Goal: Find specific page/section: Find specific page/section

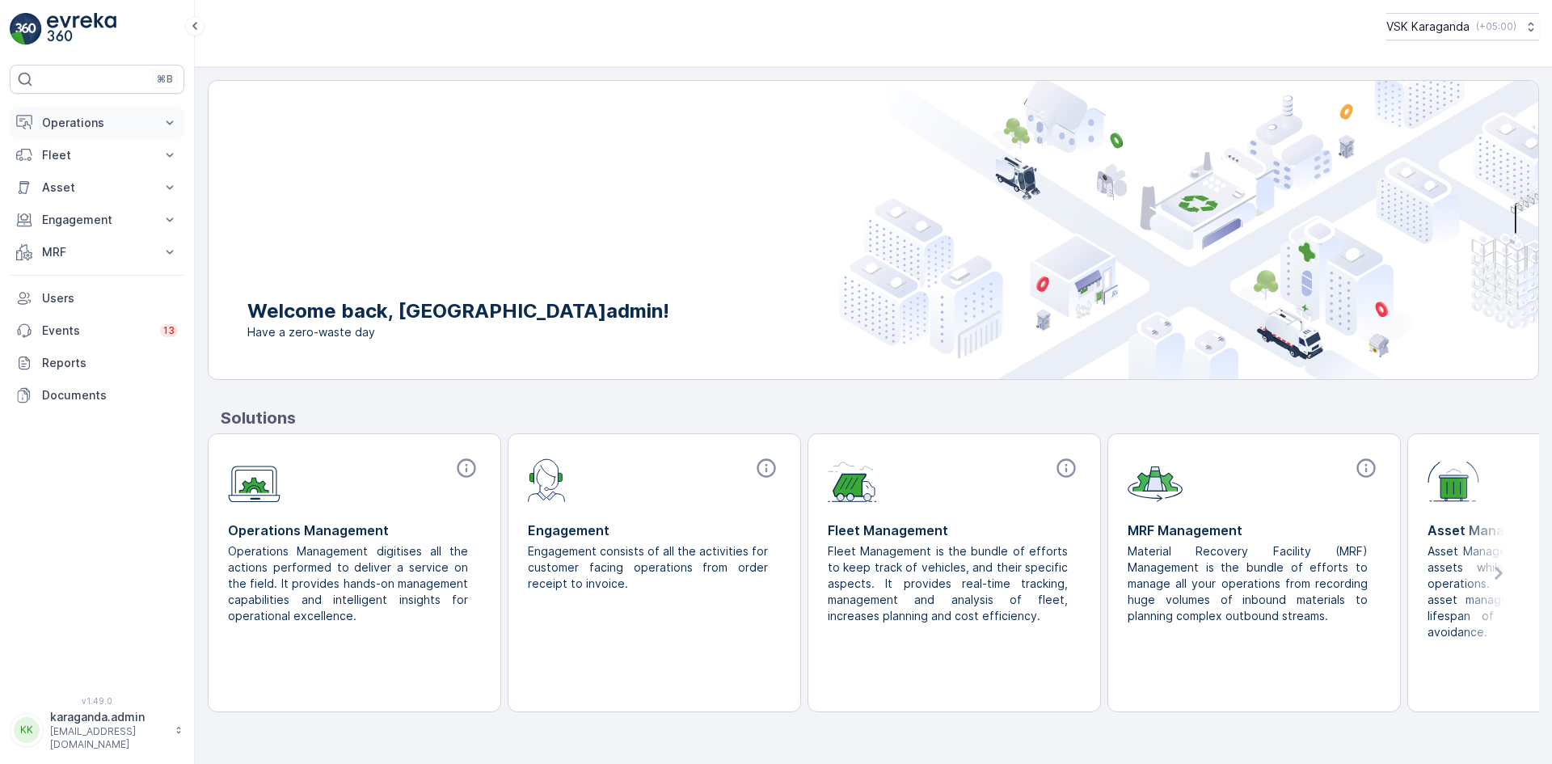
click at [78, 120] on p "Operations" at bounding box center [97, 123] width 110 height 16
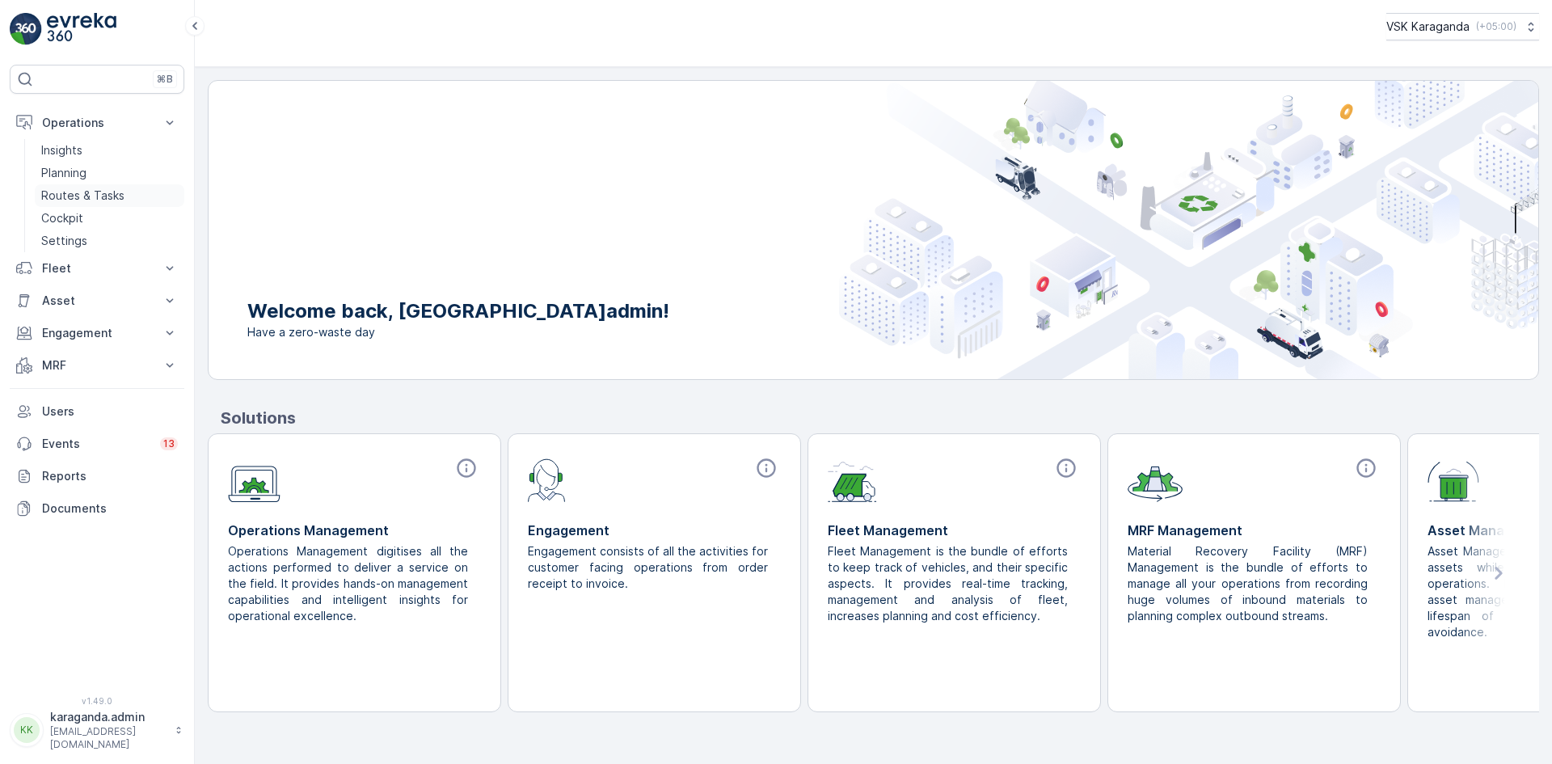
click at [85, 188] on p "Routes & Tasks" at bounding box center [82, 196] width 83 height 16
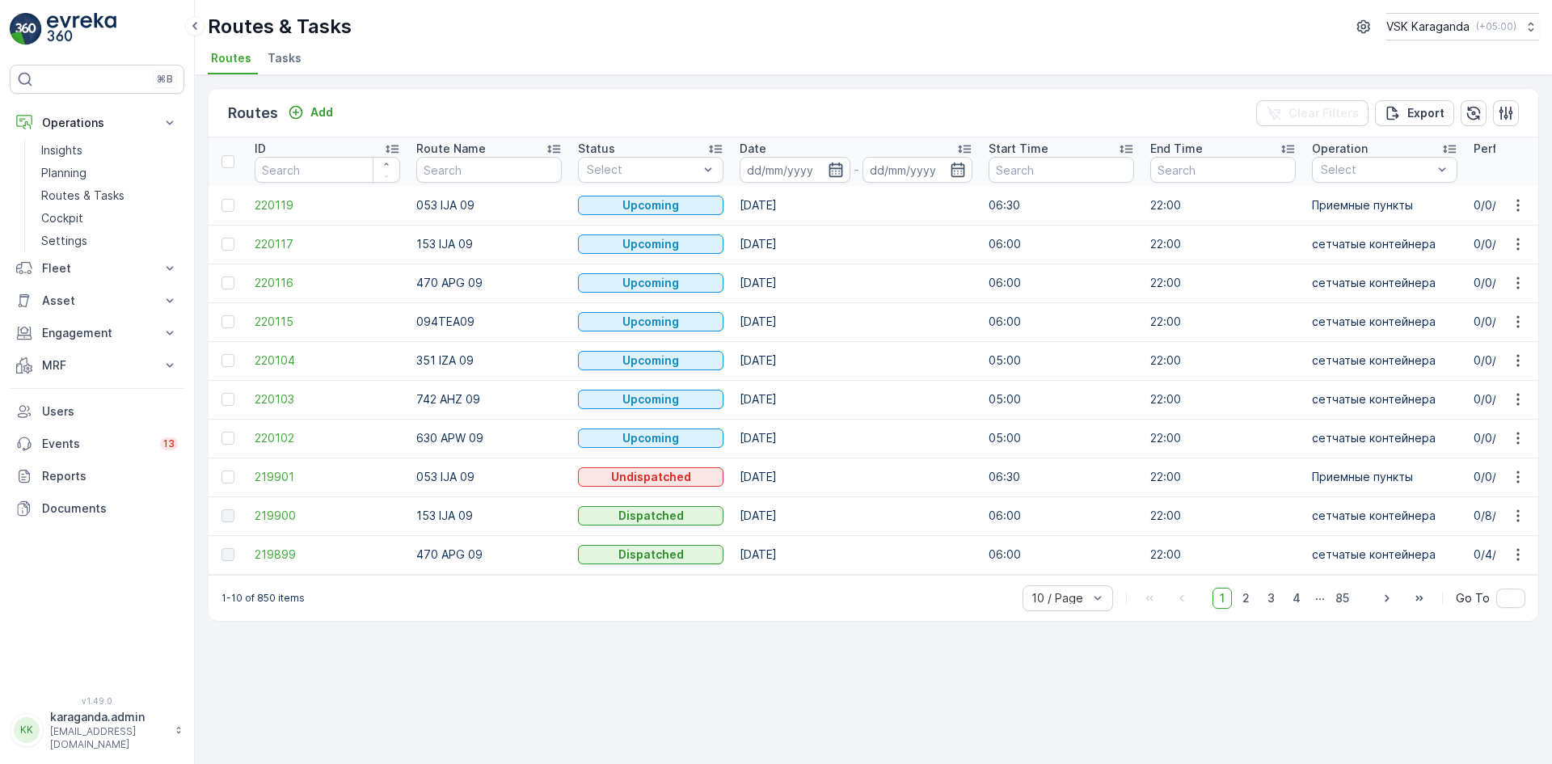
click at [829, 174] on icon "button" at bounding box center [836, 169] width 14 height 15
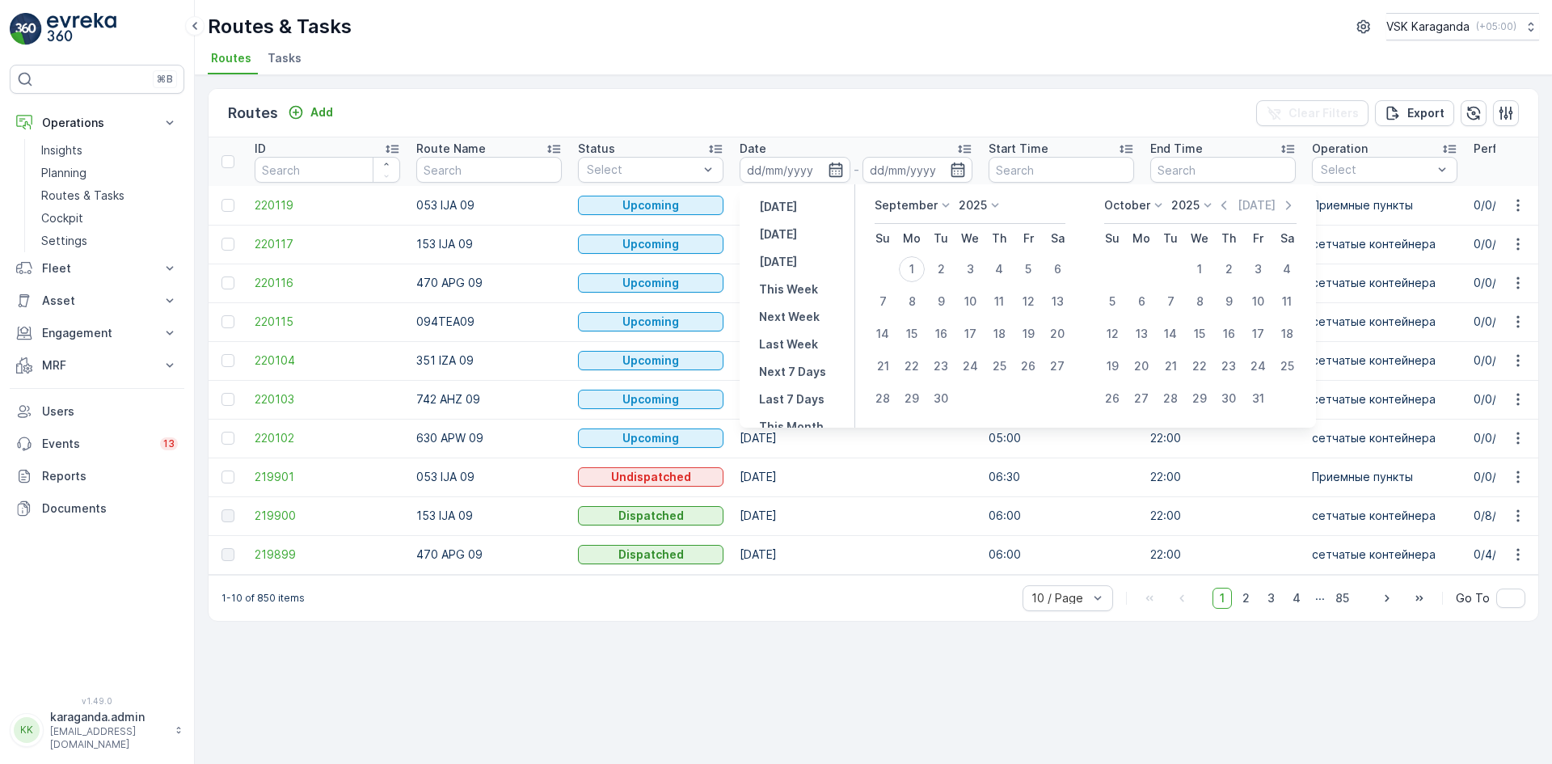
click at [927, 208] on p "September" at bounding box center [906, 205] width 63 height 16
click at [909, 268] on span "August" at bounding box center [903, 263] width 38 height 16
click at [1061, 402] on div "30" at bounding box center [1057, 399] width 26 height 26
type input "[DATE]"
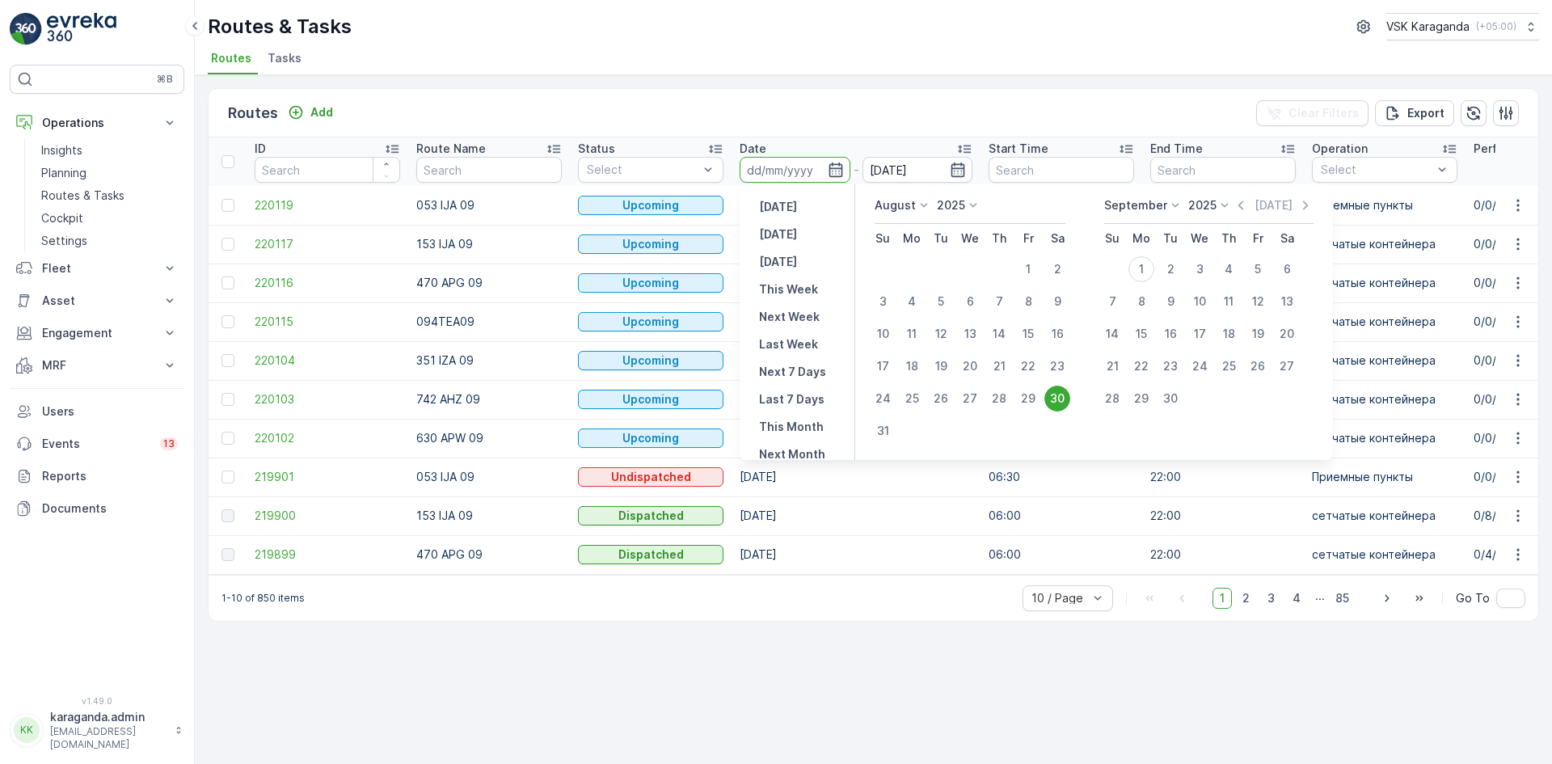
click at [1061, 402] on div "30" at bounding box center [1057, 399] width 26 height 26
type input "[DATE]"
click at [1056, 402] on div "30" at bounding box center [1057, 399] width 26 height 26
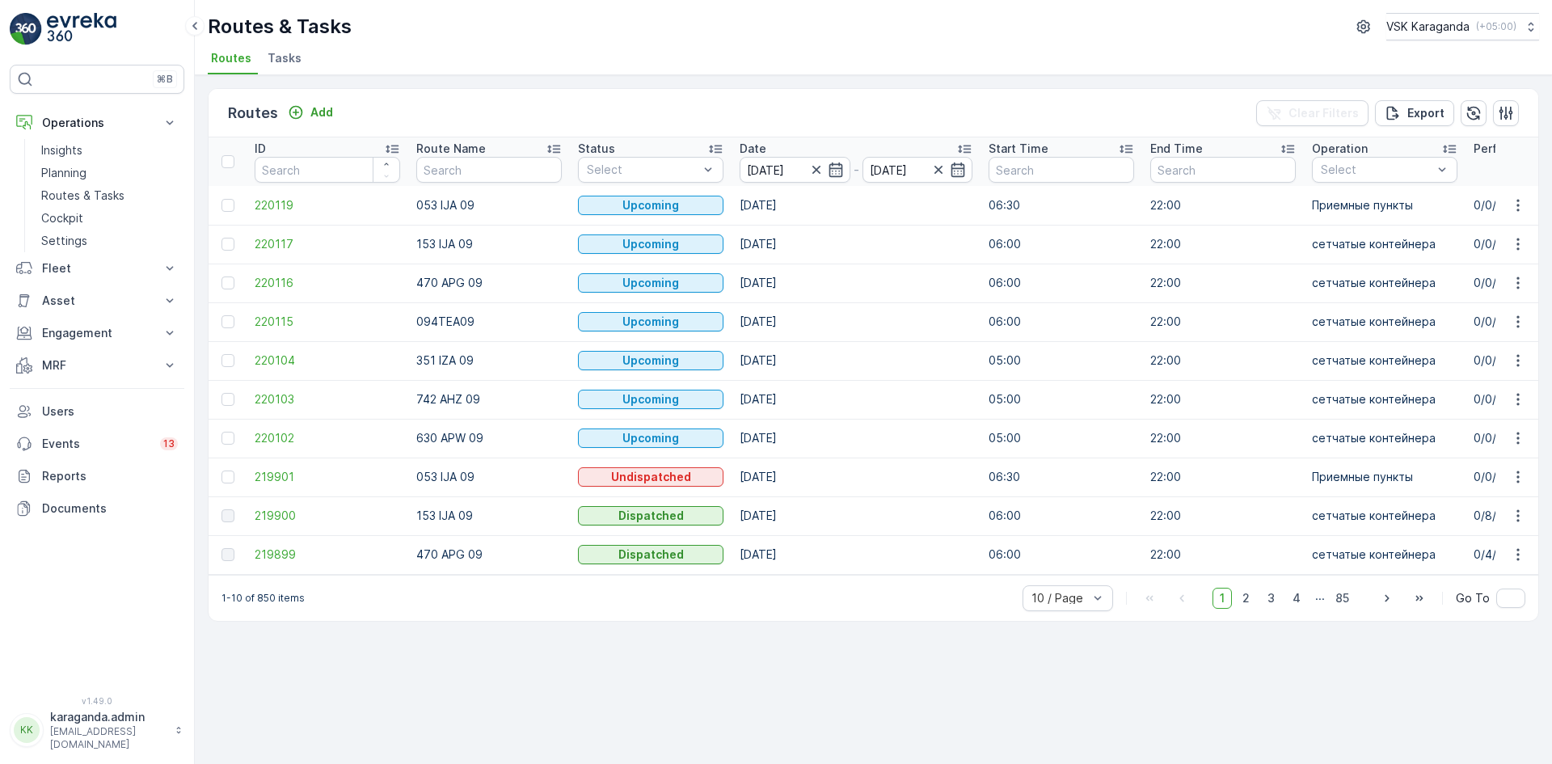
click at [1056, 402] on td "05:00" at bounding box center [1062, 399] width 162 height 39
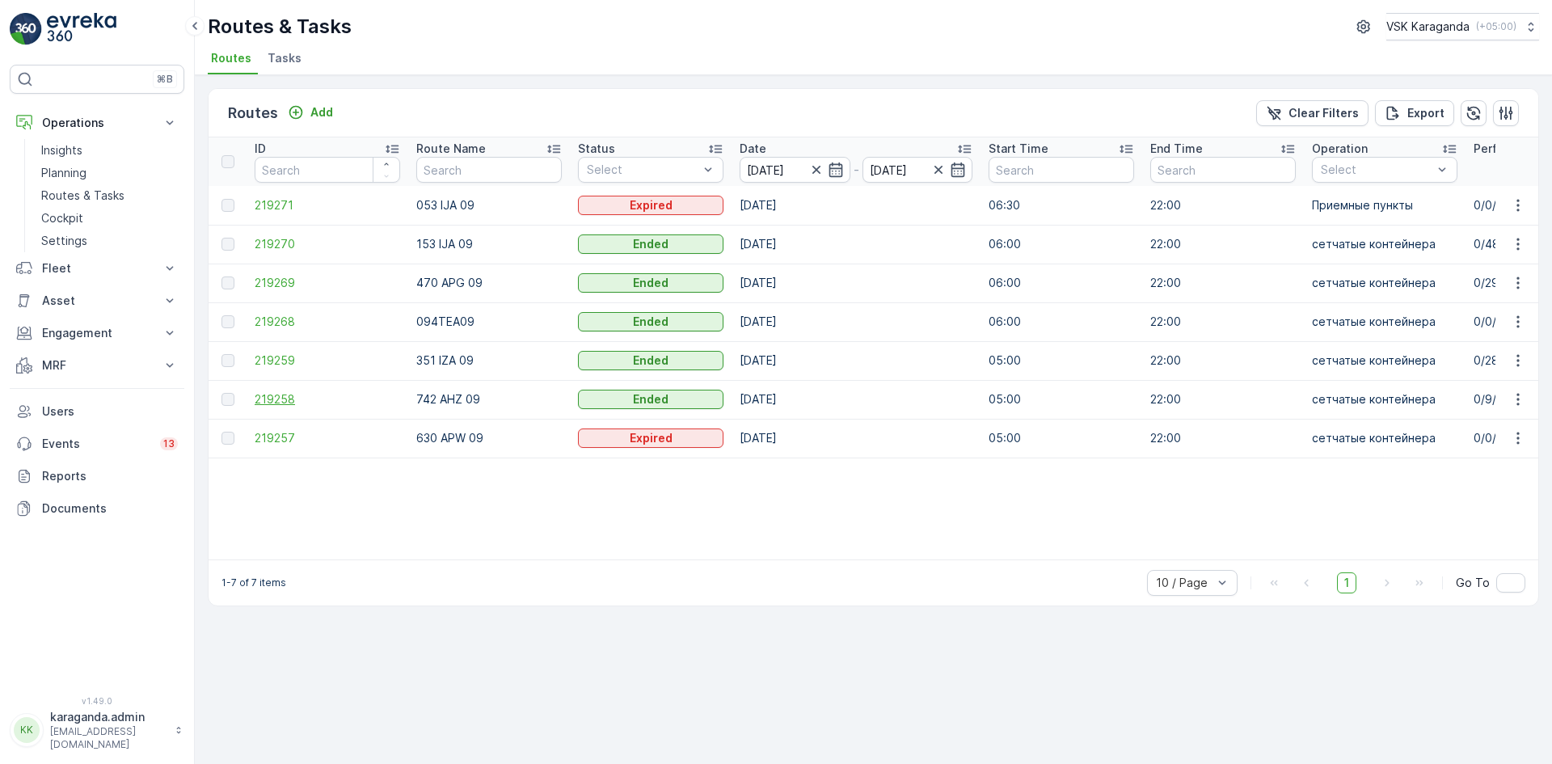
click at [270, 390] on td "219258" at bounding box center [328, 399] width 162 height 39
click at [270, 391] on span "219258" at bounding box center [328, 399] width 146 height 16
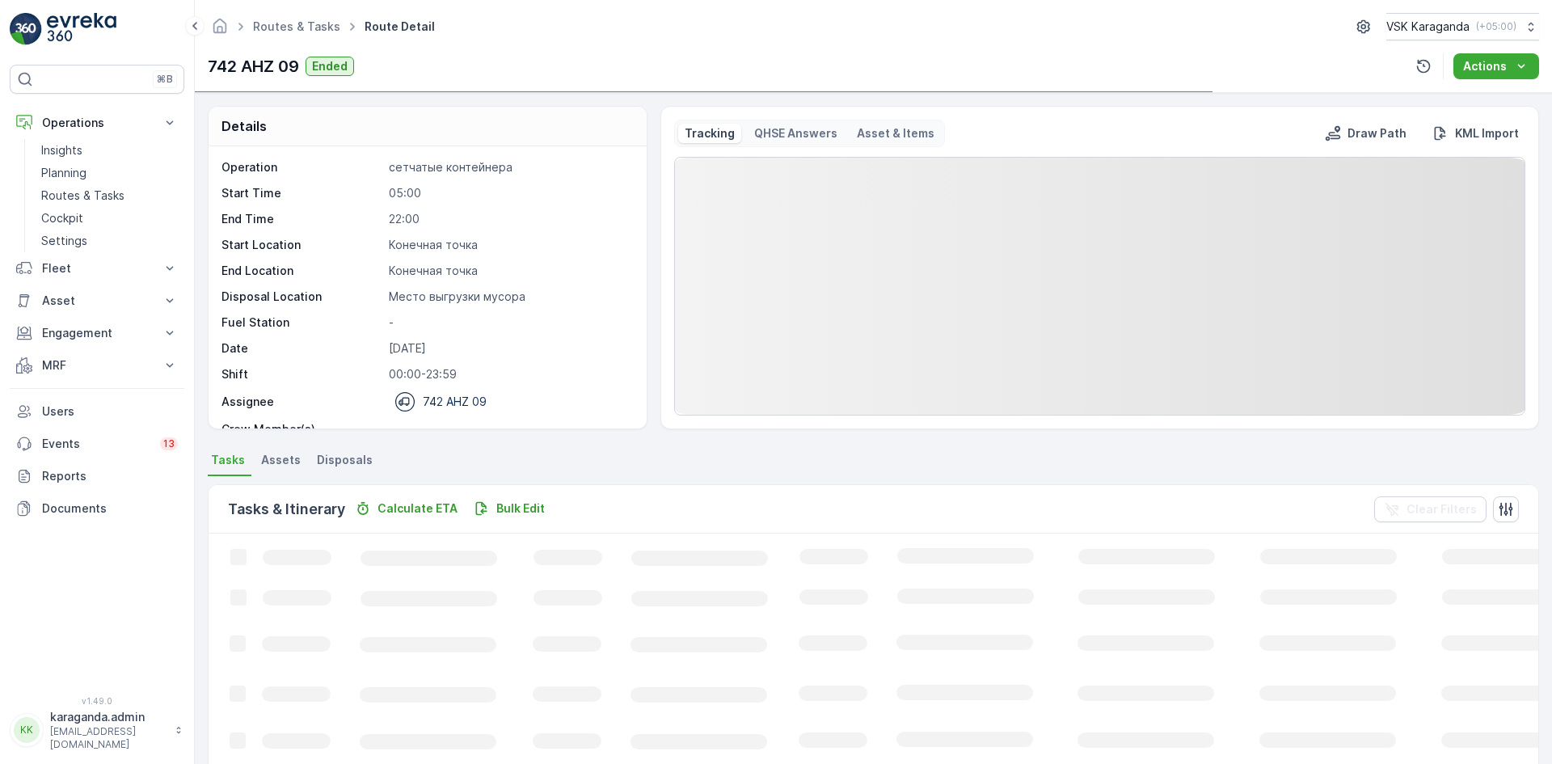
click at [334, 466] on span "Disposals" at bounding box center [345, 460] width 56 height 16
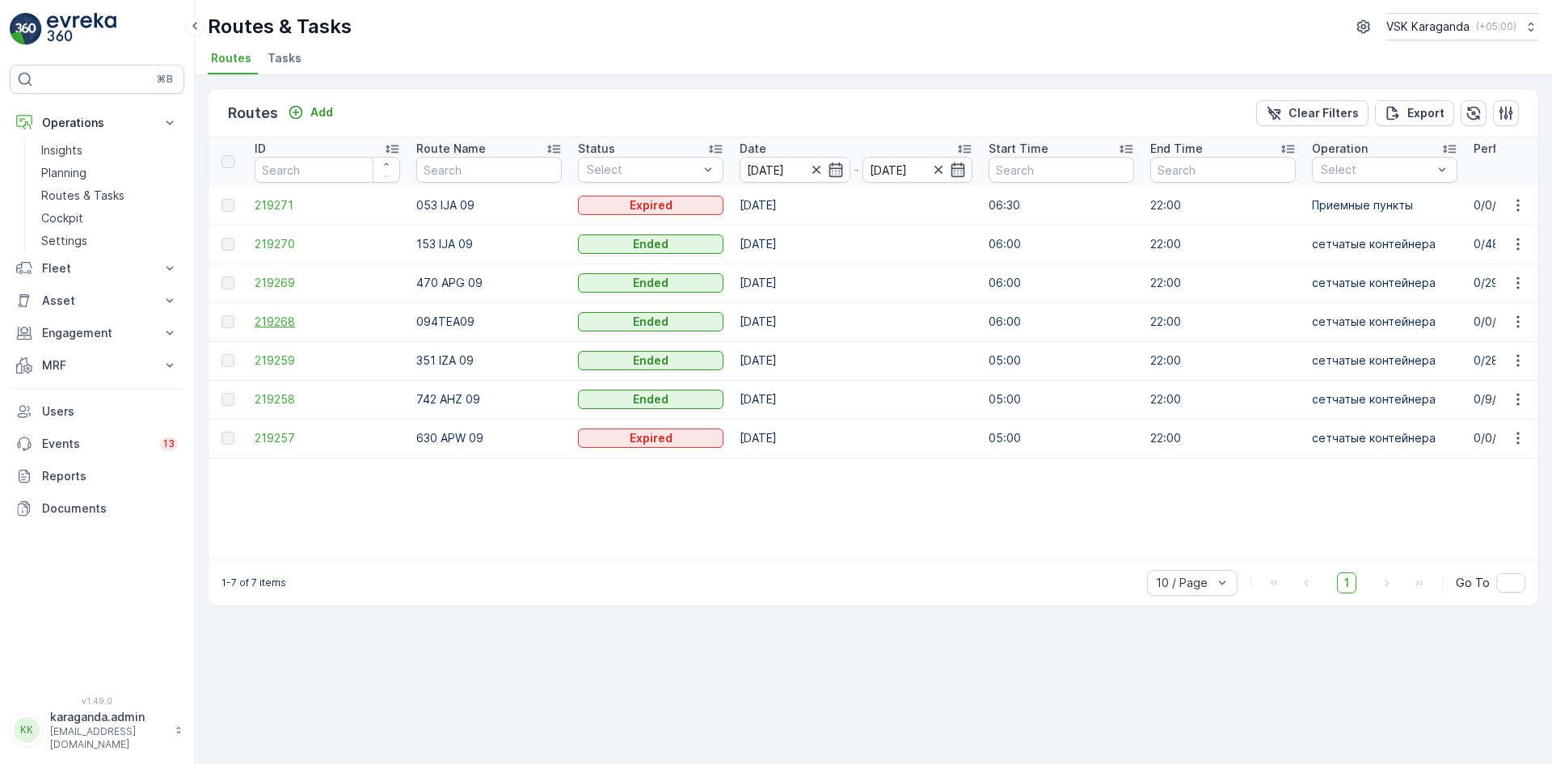
click at [275, 322] on span "219268" at bounding box center [328, 322] width 146 height 16
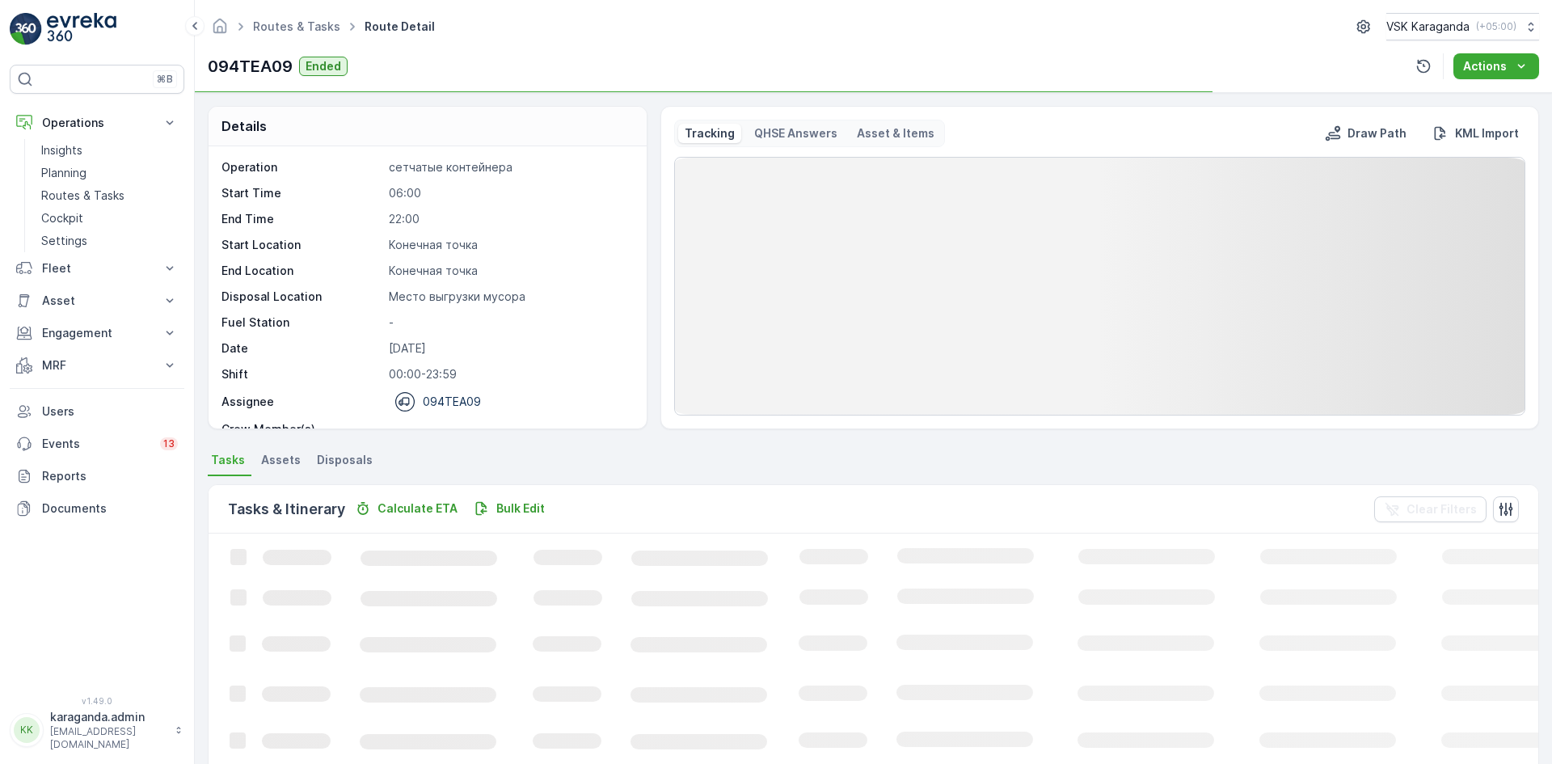
click at [334, 458] on span "Disposals" at bounding box center [345, 460] width 56 height 16
